Goal: Task Accomplishment & Management: Manage account settings

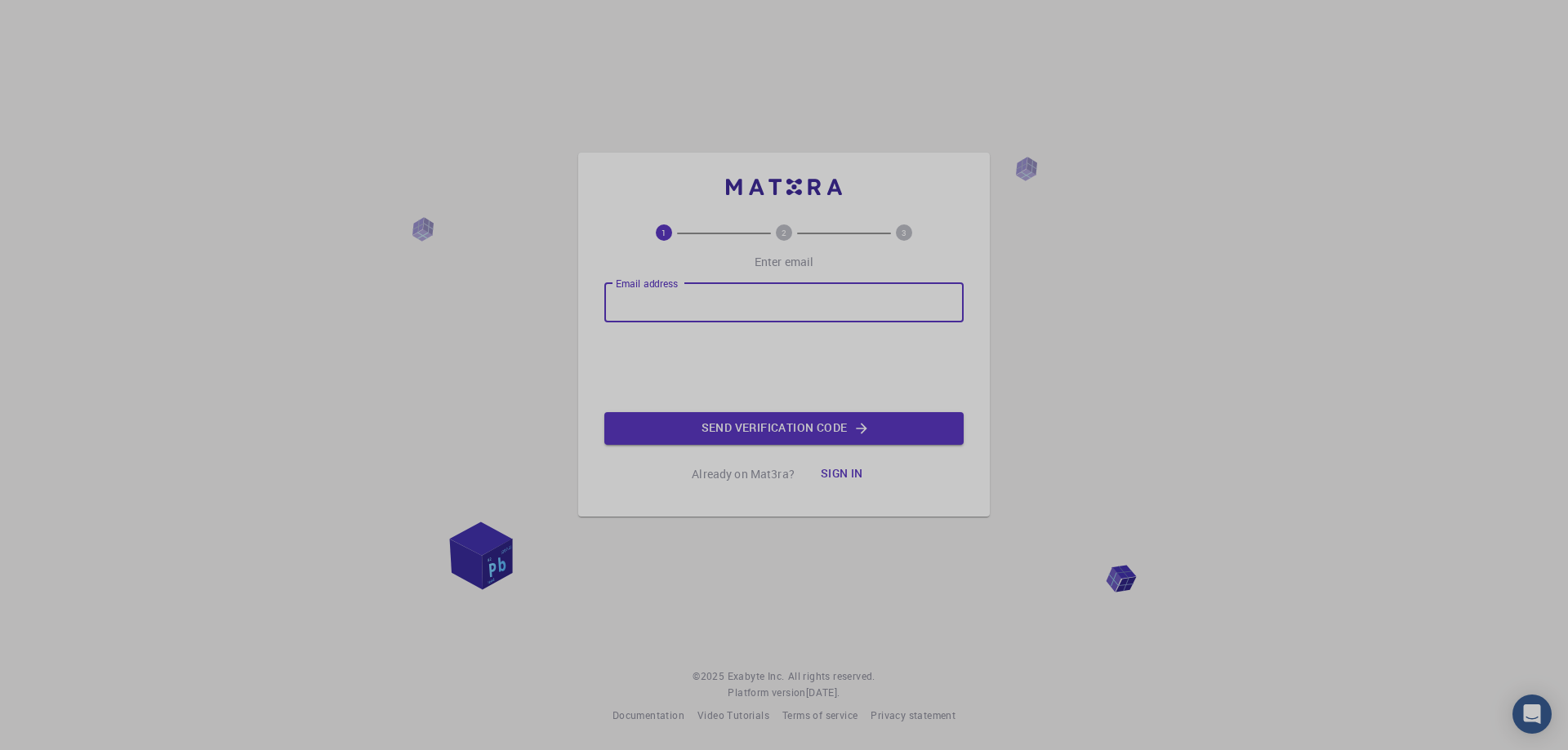
type input "[EMAIL_ADDRESS][DOMAIN_NAME]"
click at [841, 470] on button "Sign in" at bounding box center [841, 474] width 68 height 33
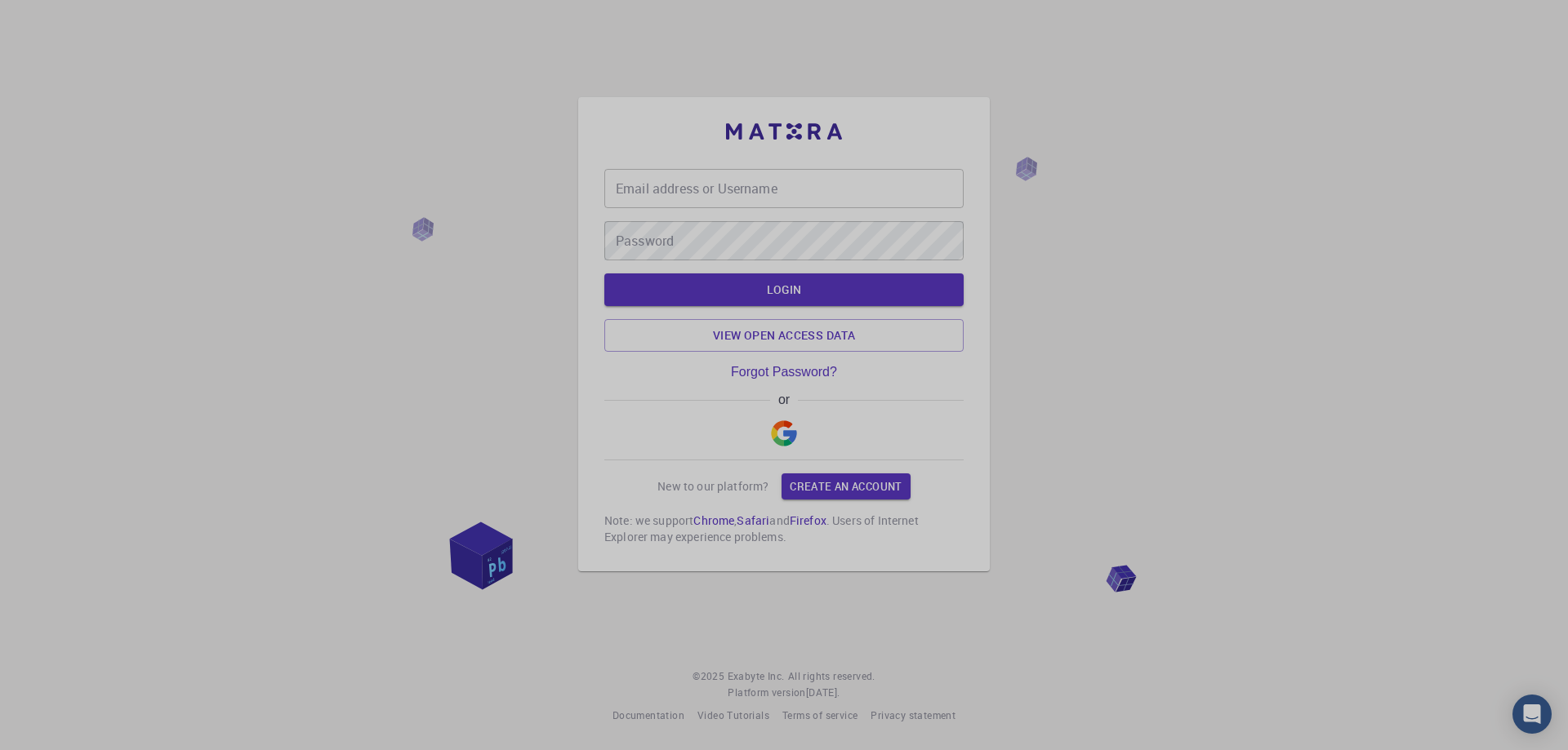
click at [711, 201] on input "Email address or Username" at bounding box center [784, 188] width 360 height 39
click at [786, 300] on button "LOGIN" at bounding box center [784, 290] width 360 height 33
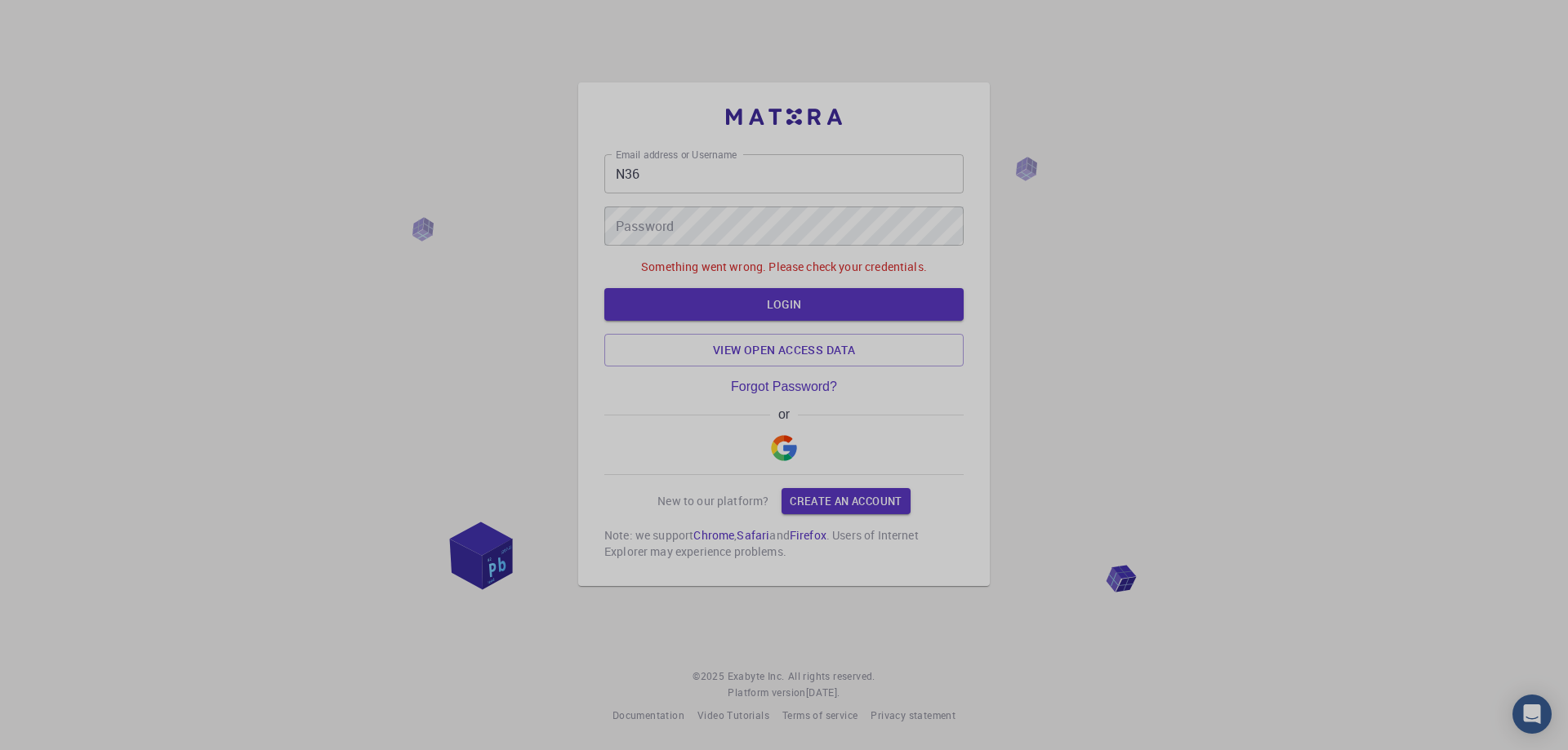
click at [709, 188] on input "N36" at bounding box center [784, 173] width 360 height 39
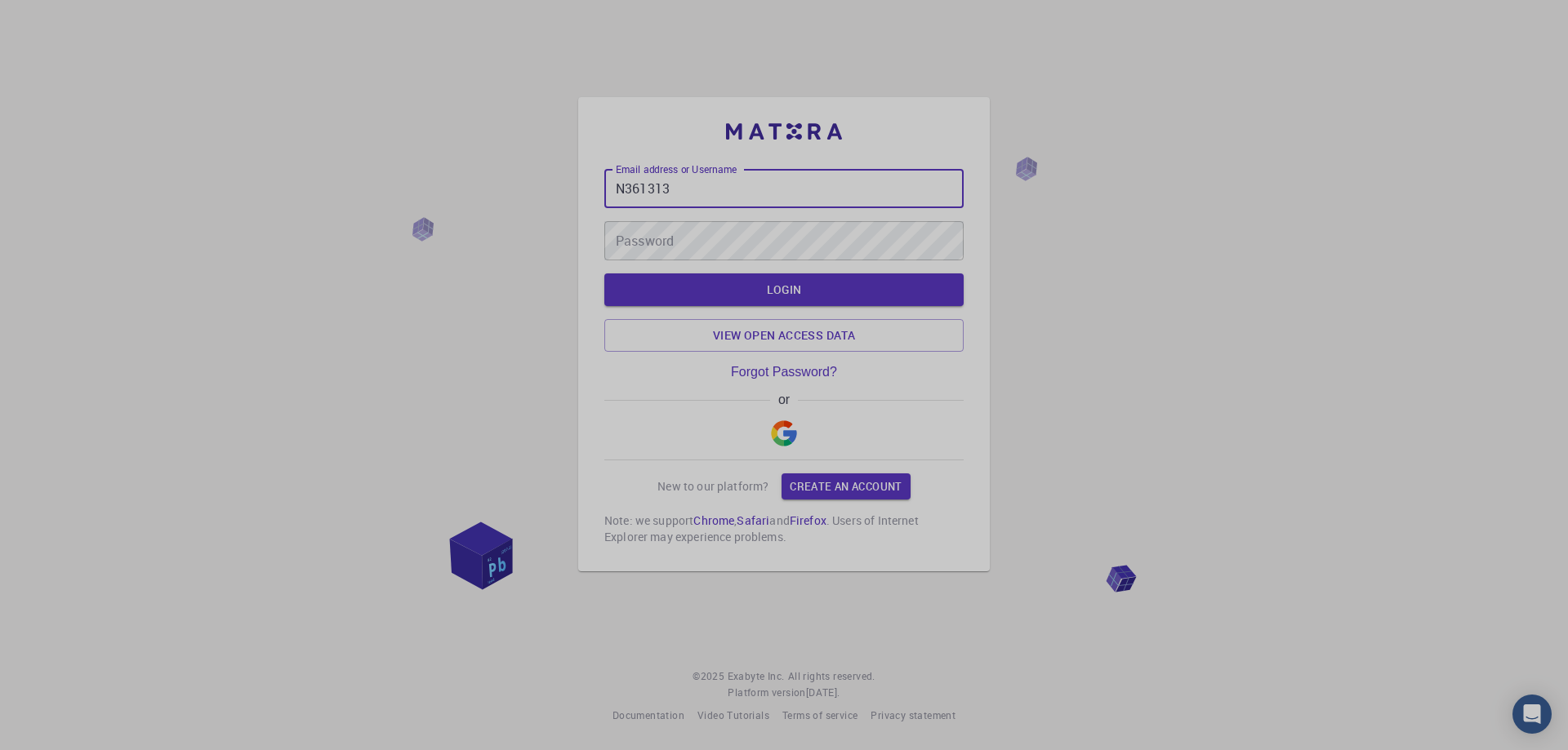
type input "N361313"
click at [796, 439] on img "button" at bounding box center [784, 433] width 26 height 26
